Goal: Book appointment/travel/reservation

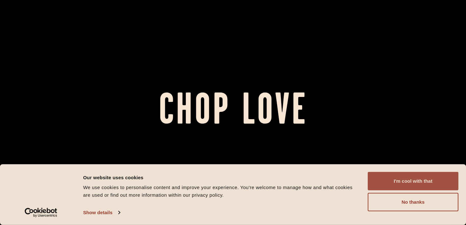
click at [401, 182] on button "I'm cool with that" at bounding box center [413, 181] width 91 height 18
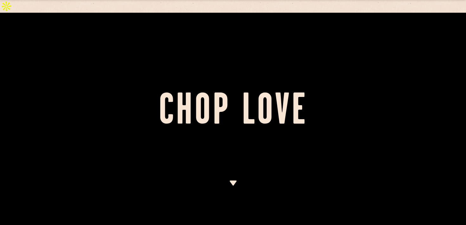
click at [232, 182] on img at bounding box center [233, 182] width 8 height 5
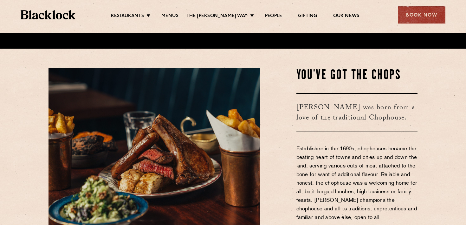
scroll to position [192, 0]
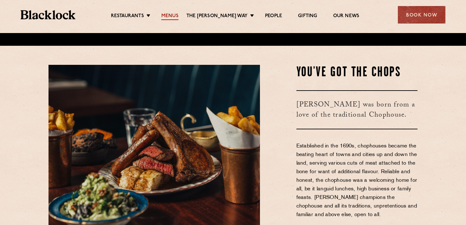
click at [177, 16] on link "Menus" at bounding box center [169, 16] width 17 height 7
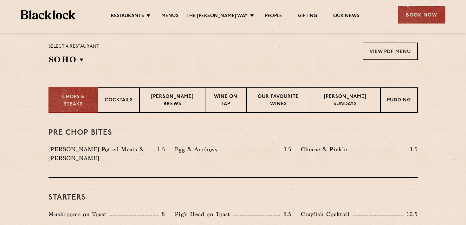
scroll to position [223, 0]
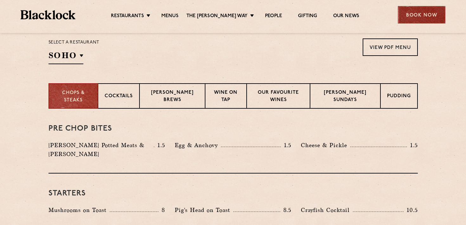
click at [433, 12] on div "Book Now" at bounding box center [422, 14] width 48 height 17
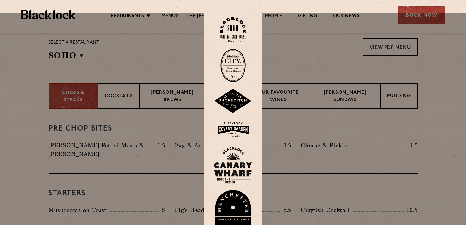
click at [300, 43] on div at bounding box center [233, 125] width 466 height 225
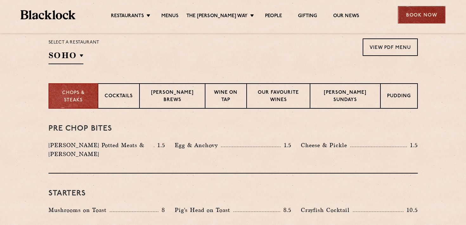
click at [430, 21] on div "Book Now" at bounding box center [422, 14] width 48 height 17
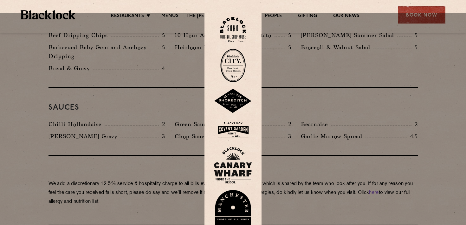
scroll to position [1023, 0]
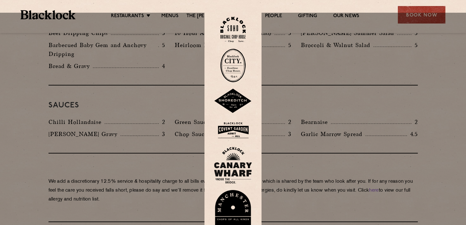
click at [229, 196] on img at bounding box center [233, 212] width 38 height 44
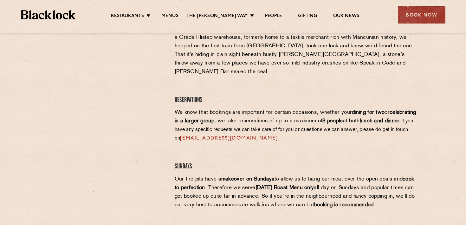
scroll to position [279, 0]
